Goal: Information Seeking & Learning: Find specific fact

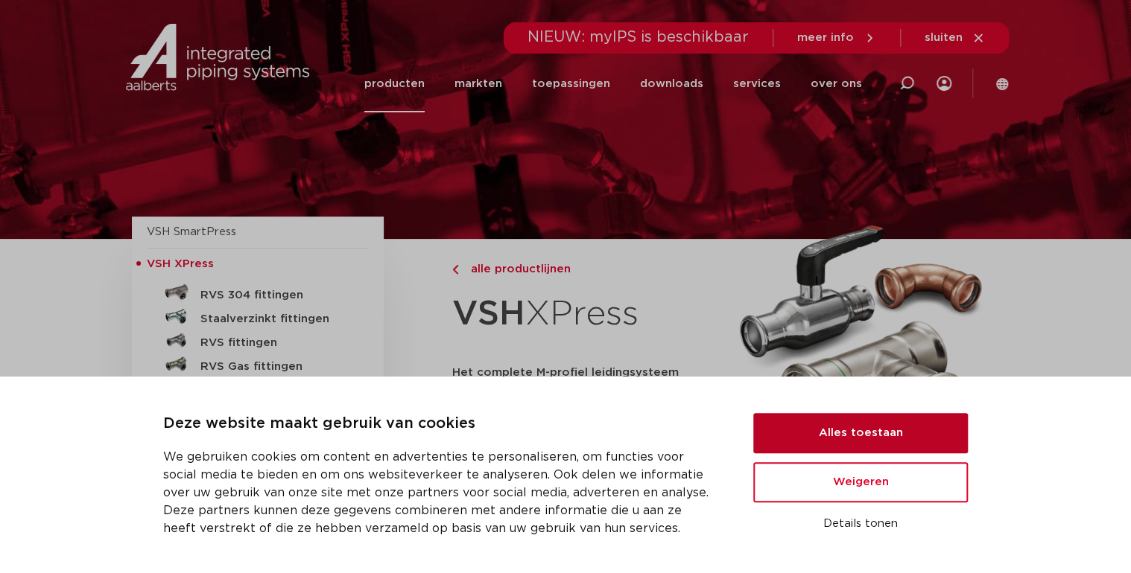
click at [823, 443] on button "Alles toestaan" at bounding box center [860, 433] width 214 height 40
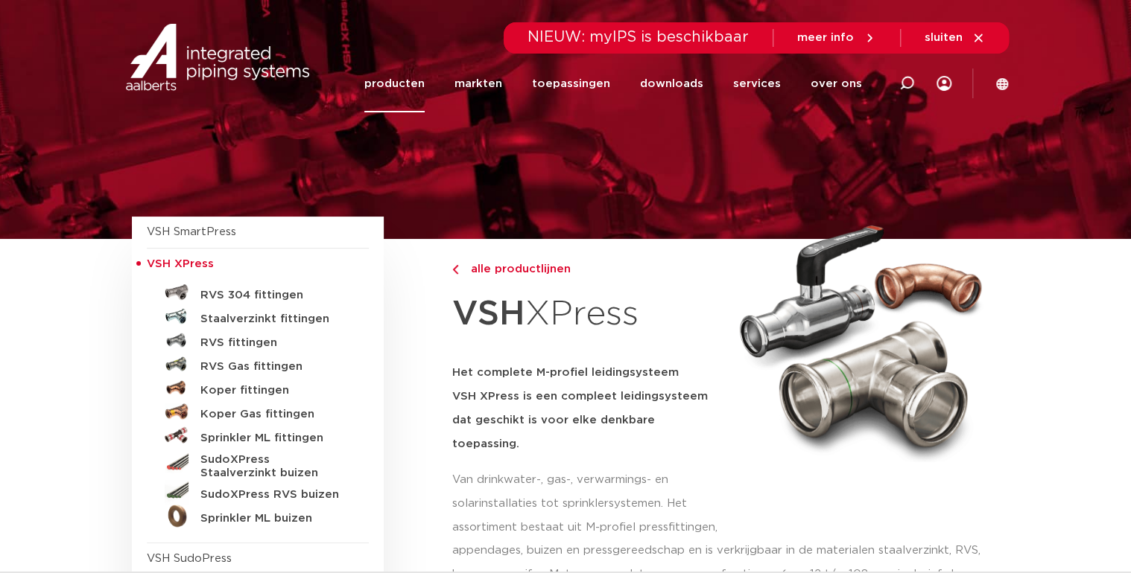
scroll to position [60, 0]
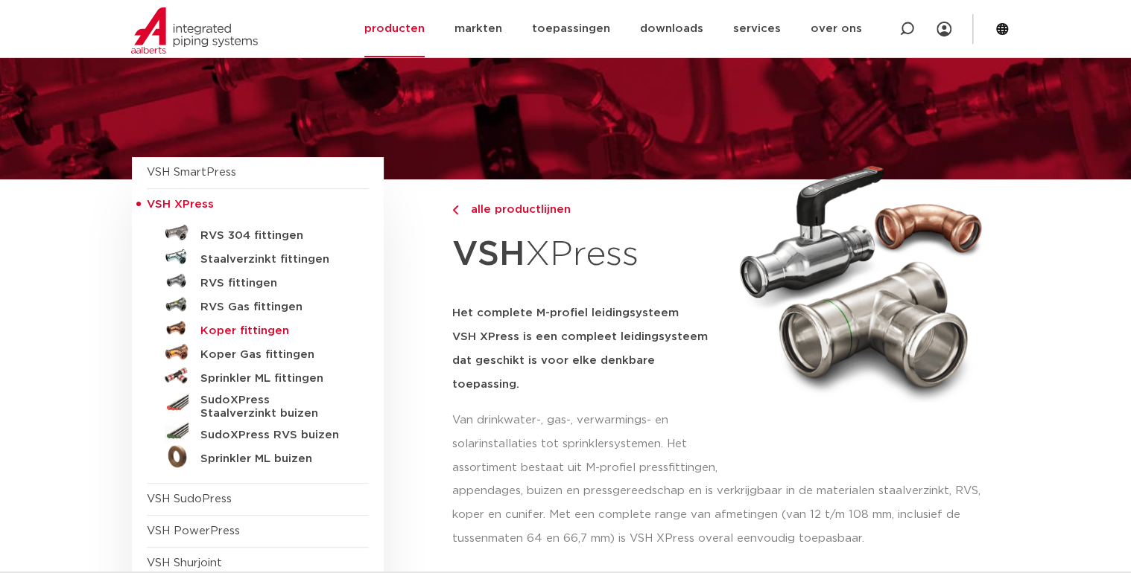
click at [277, 334] on h5 "Koper fittingen" at bounding box center [273, 331] width 147 height 13
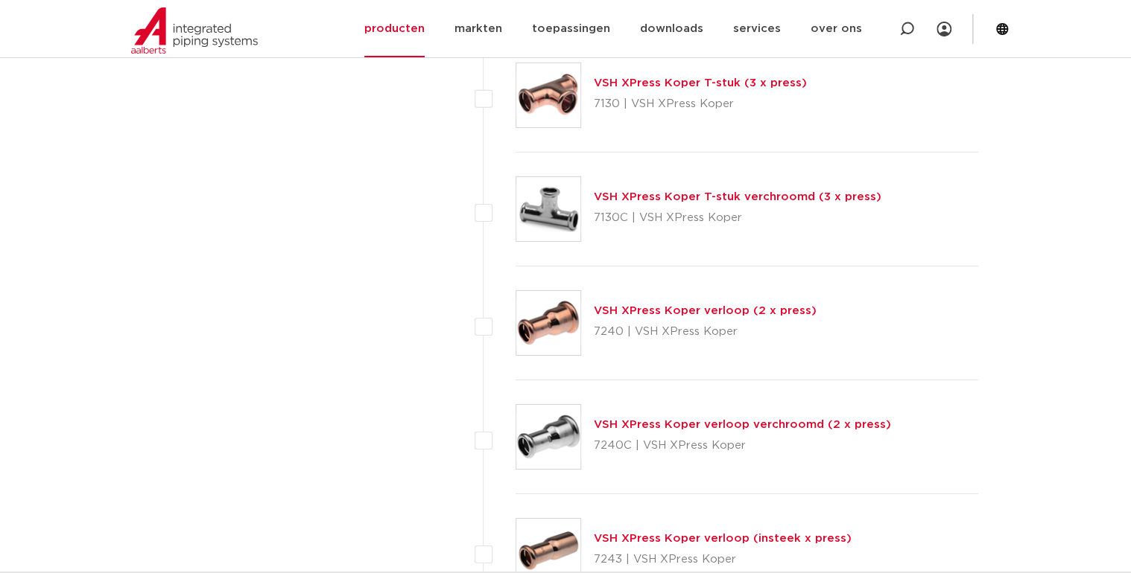
scroll to position [5303, 0]
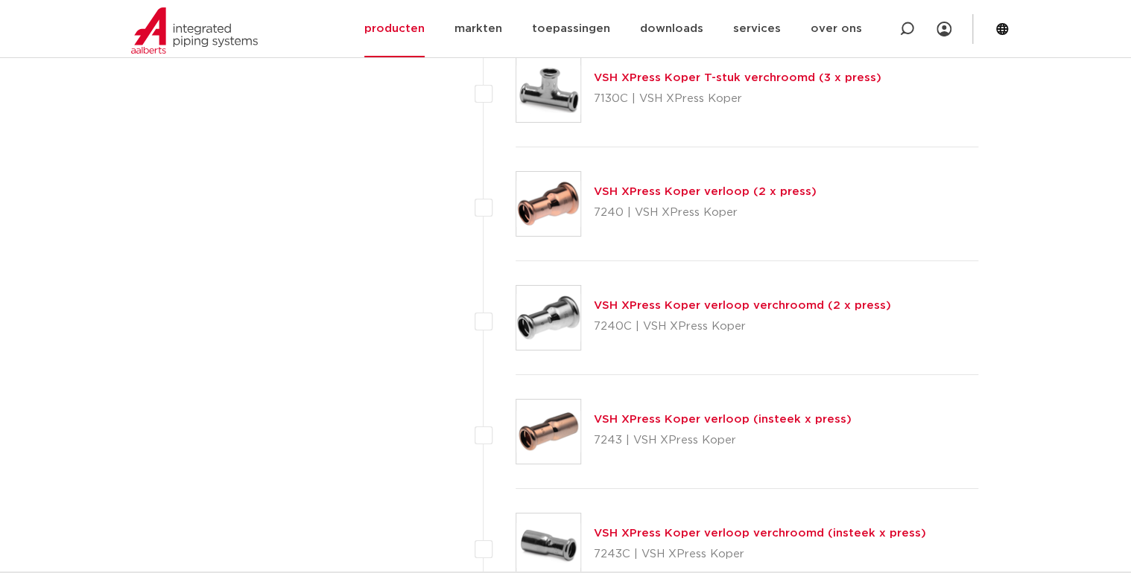
click at [815, 414] on link "VSH XPress Koper verloop (insteek x press)" at bounding box center [722, 419] width 258 height 11
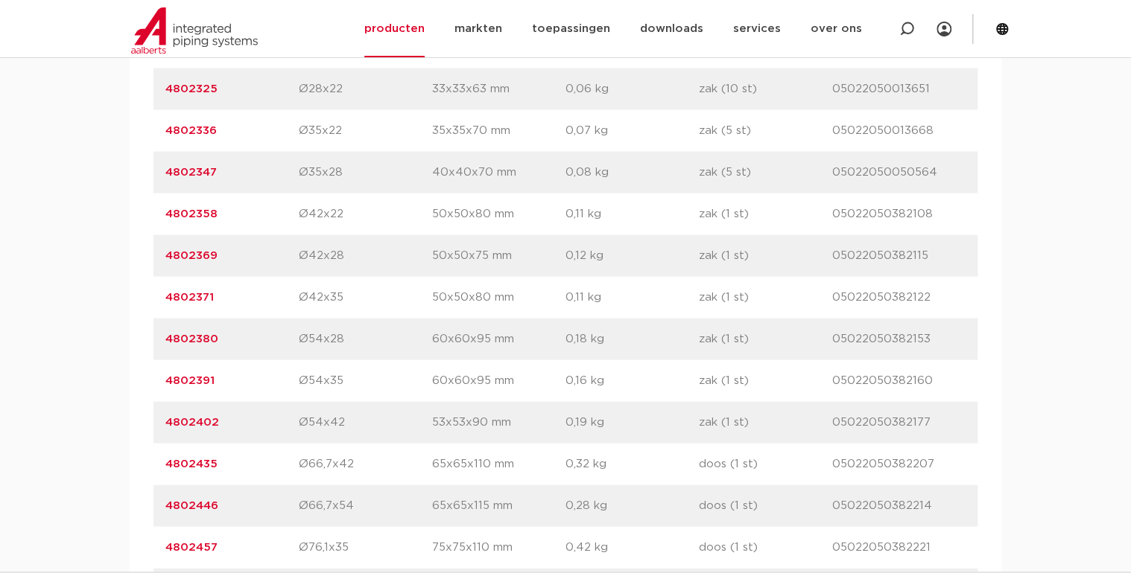
scroll to position [1370, 0]
drag, startPoint x: 164, startPoint y: 379, endPoint x: 212, endPoint y: 381, distance: 47.7
click at [212, 381] on div "artikelnummer 4802391 afmeting Ø54x35 afmetingen 60x60x95 mm gewicht 0,16 kg ve…" at bounding box center [565, 380] width 824 height 42
copy link "4802391"
drag, startPoint x: 223, startPoint y: 422, endPoint x: 168, endPoint y: 427, distance: 54.6
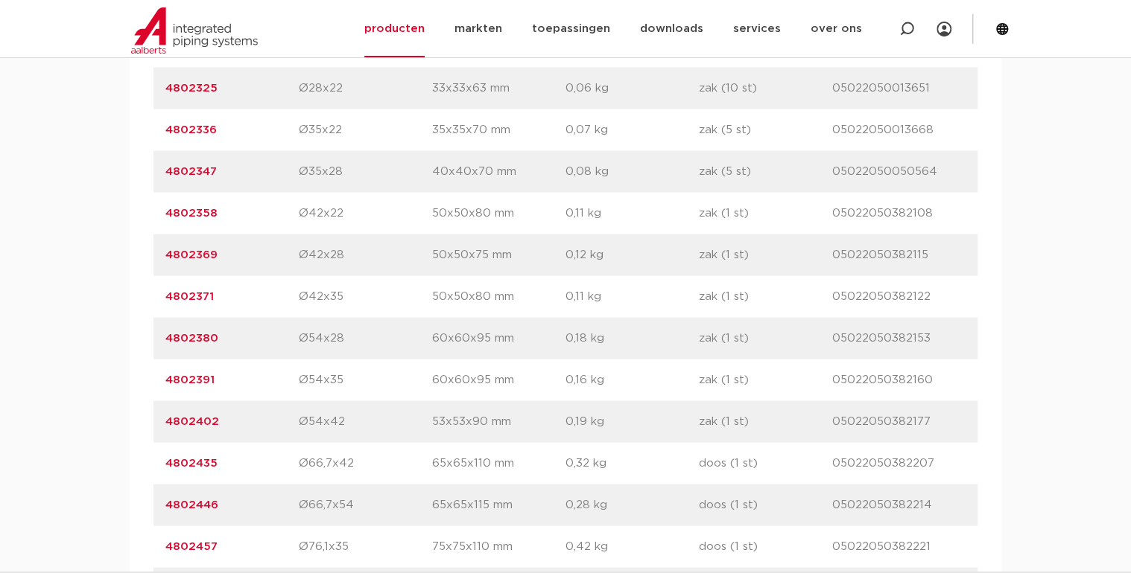
click at [168, 427] on p "4802402" at bounding box center [231, 422] width 133 height 18
copy link "4802402"
